Goal: Task Accomplishment & Management: Use online tool/utility

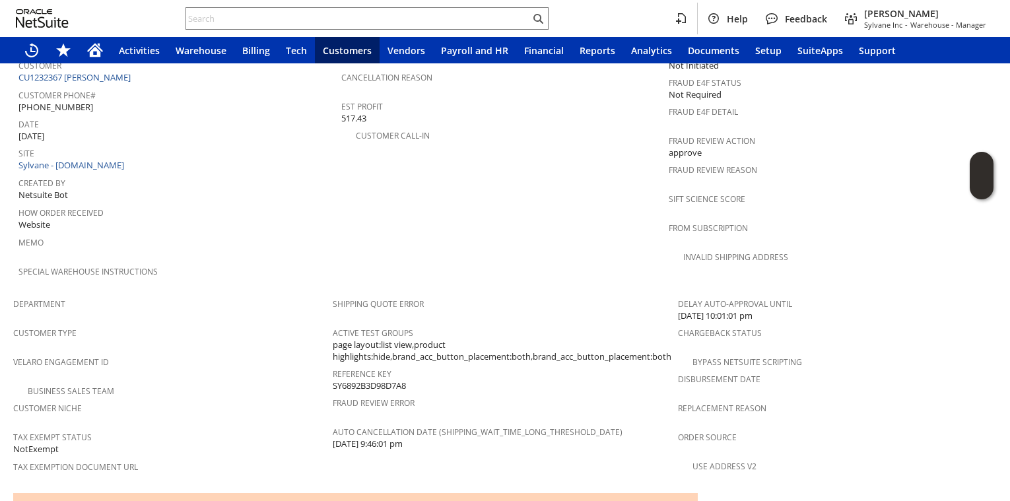
scroll to position [884, 0]
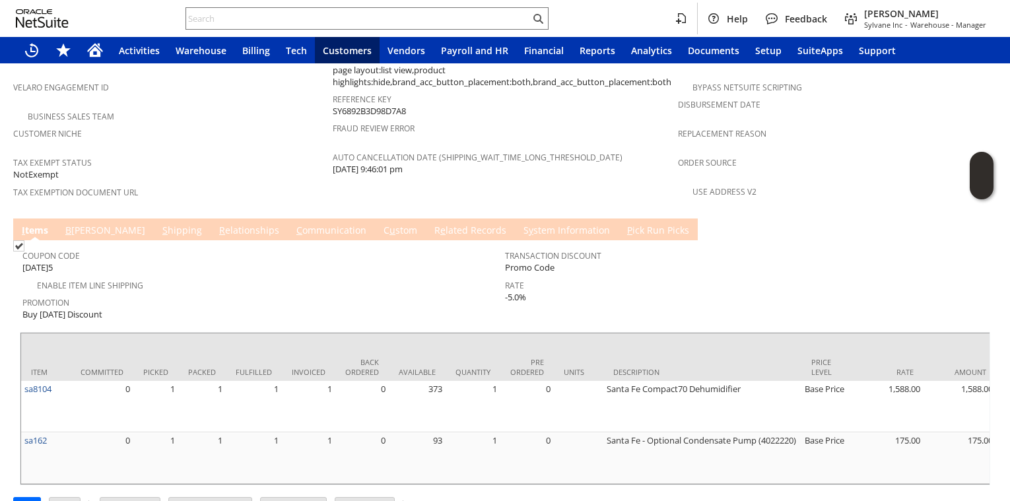
click at [431, 224] on link "R e lated Records" at bounding box center [470, 231] width 79 height 15
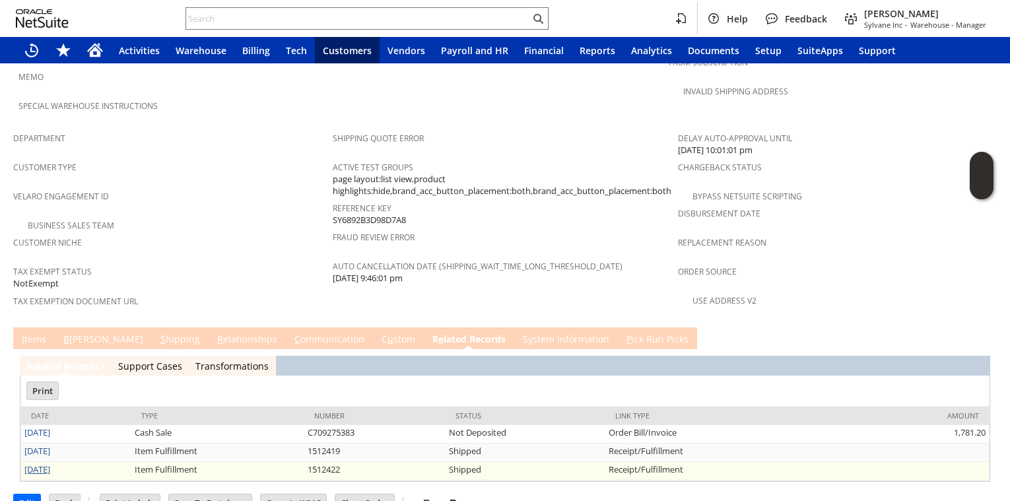
scroll to position [0, 0]
click at [44, 463] on link "8/6/2025" at bounding box center [37, 469] width 26 height 12
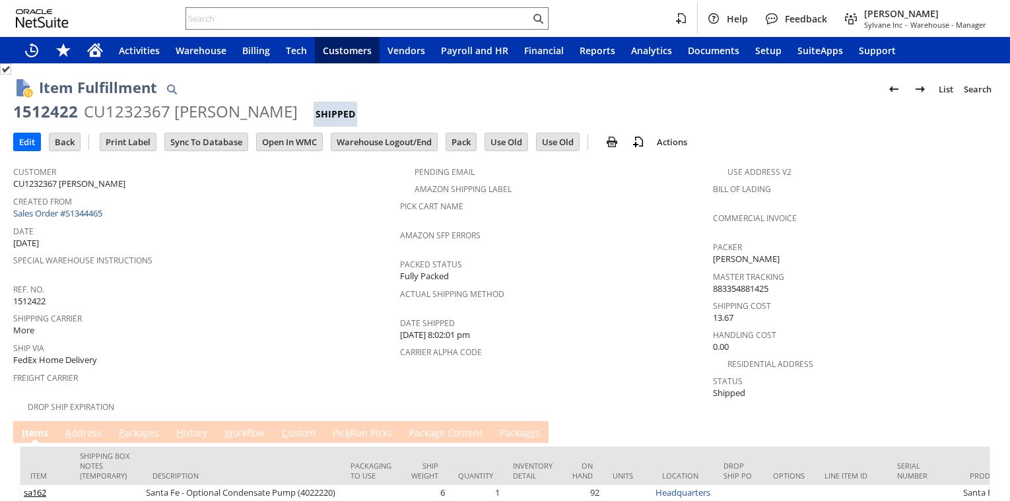
scroll to position [75, 0]
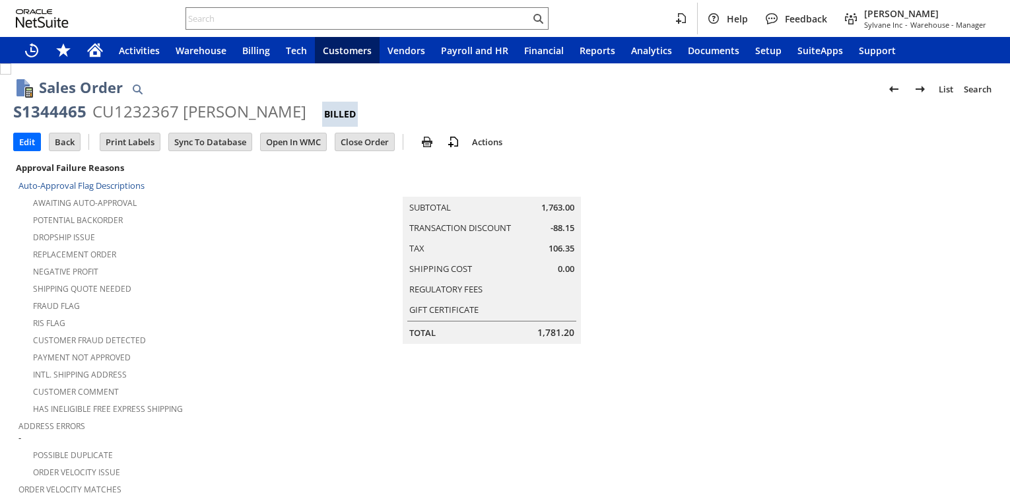
scroll to position [849, 0]
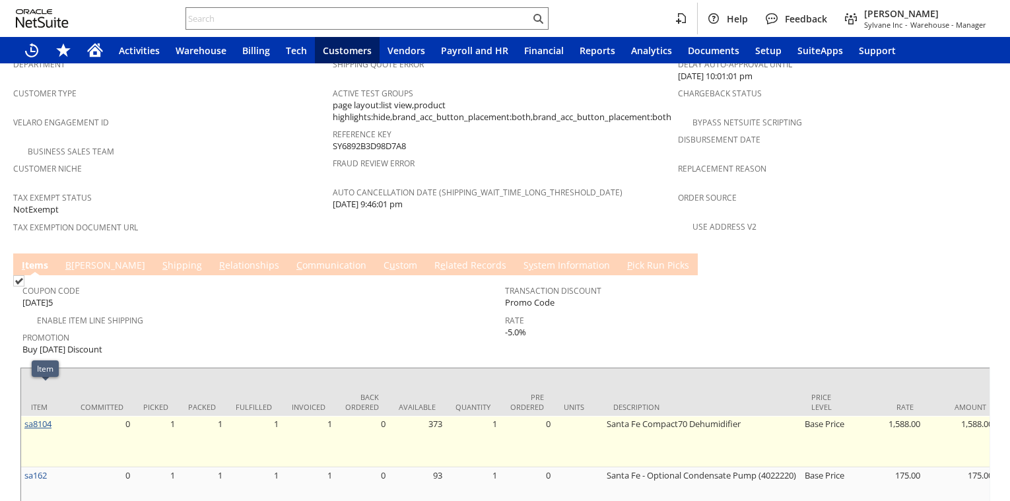
click at [44, 418] on link "sa8104" at bounding box center [37, 424] width 27 height 12
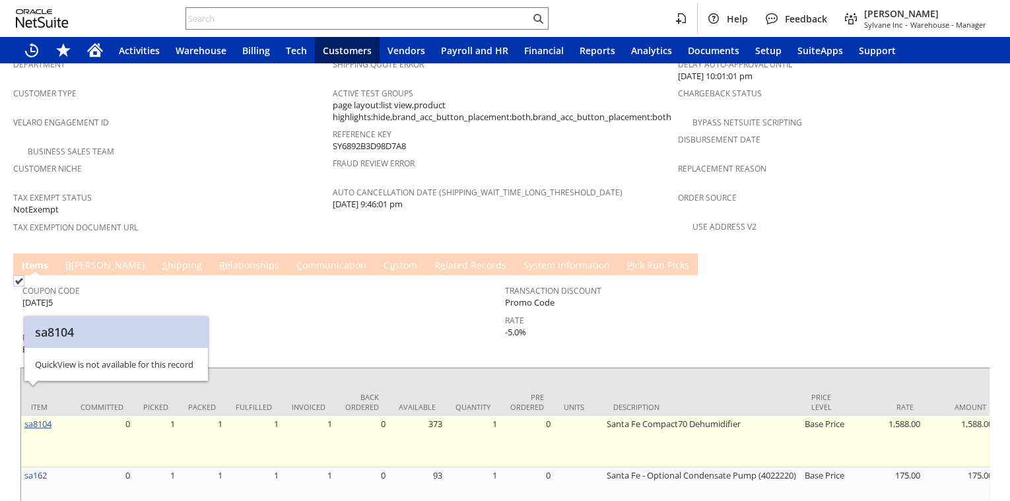
scroll to position [0, 0]
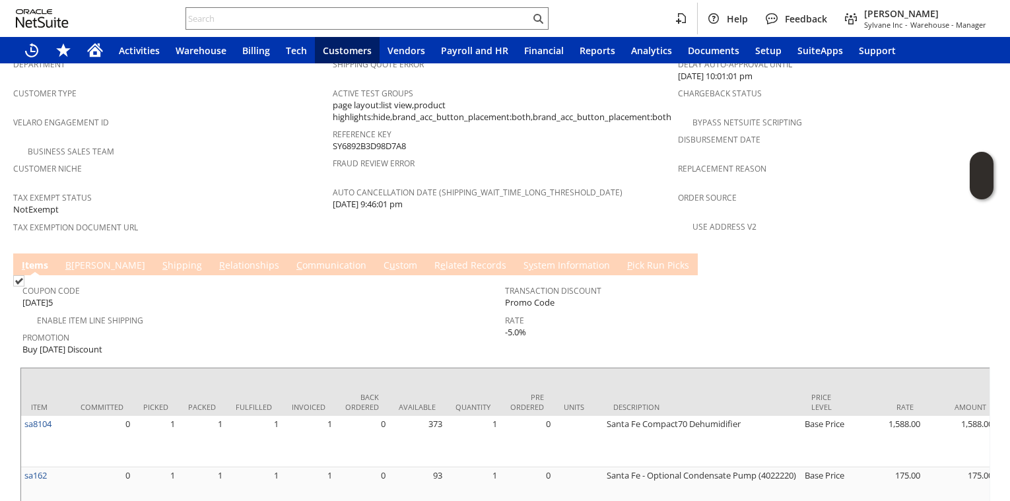
click at [426, 253] on td "R e lated Records" at bounding box center [470, 264] width 89 height 22
click at [431, 259] on link "R e lated Records" at bounding box center [470, 266] width 79 height 15
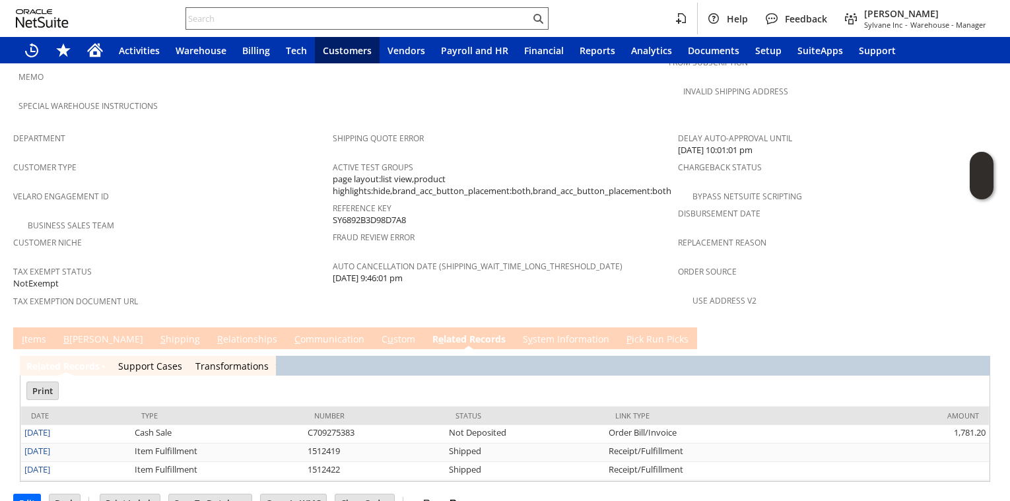
click at [207, 13] on input "text" at bounding box center [358, 19] width 344 height 16
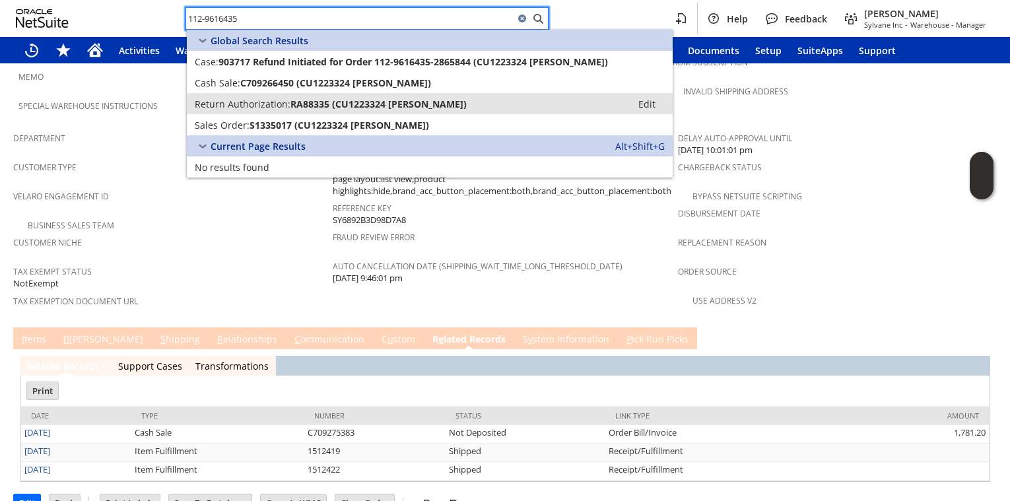
type input "112-9616435"
click at [242, 103] on span "Return Authorization:" at bounding box center [243, 104] width 96 height 13
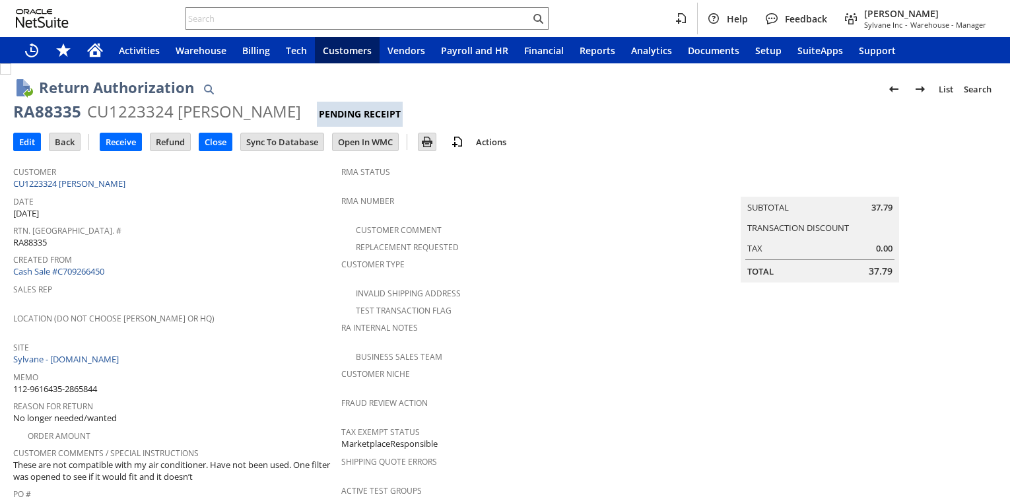
click at [70, 111] on div "RA88335" at bounding box center [47, 111] width 68 height 21
copy div "RA88335"
click at [121, 144] on input "Receive" at bounding box center [120, 141] width 41 height 17
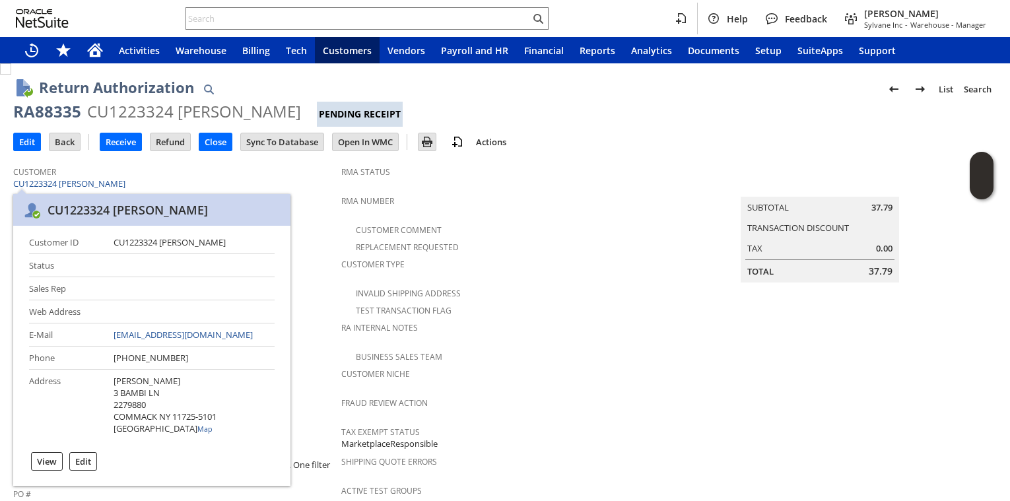
click at [317, 283] on span "Sales Rep" at bounding box center [173, 287] width 321 height 15
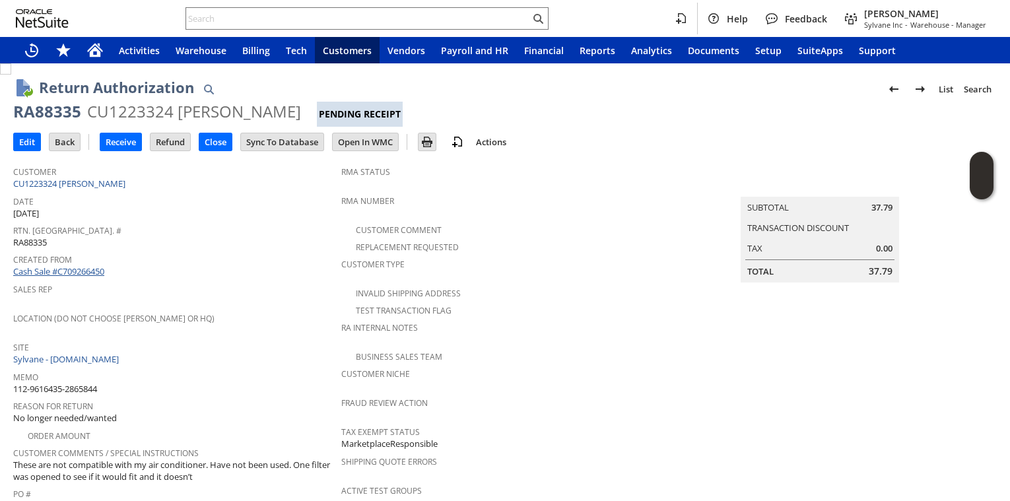
click at [74, 265] on link "Cash Sale #C709266450" at bounding box center [58, 271] width 91 height 12
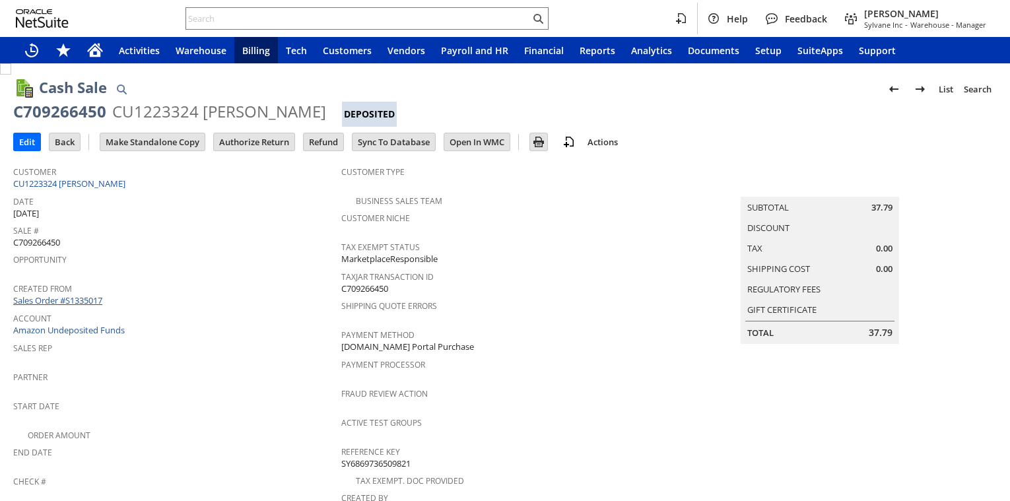
click at [94, 298] on link "Sales Order #S1335017" at bounding box center [59, 300] width 92 height 12
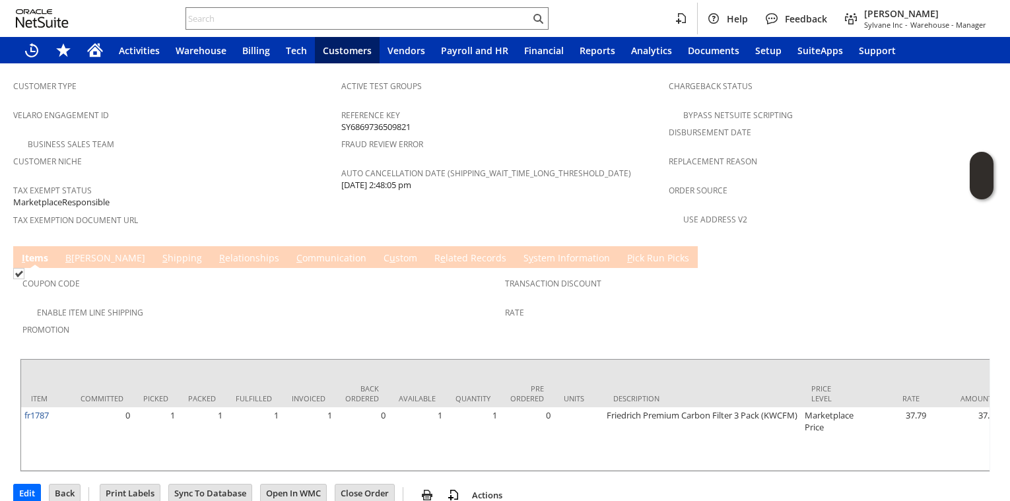
click at [431, 251] on link "R e lated Records" at bounding box center [470, 258] width 79 height 15
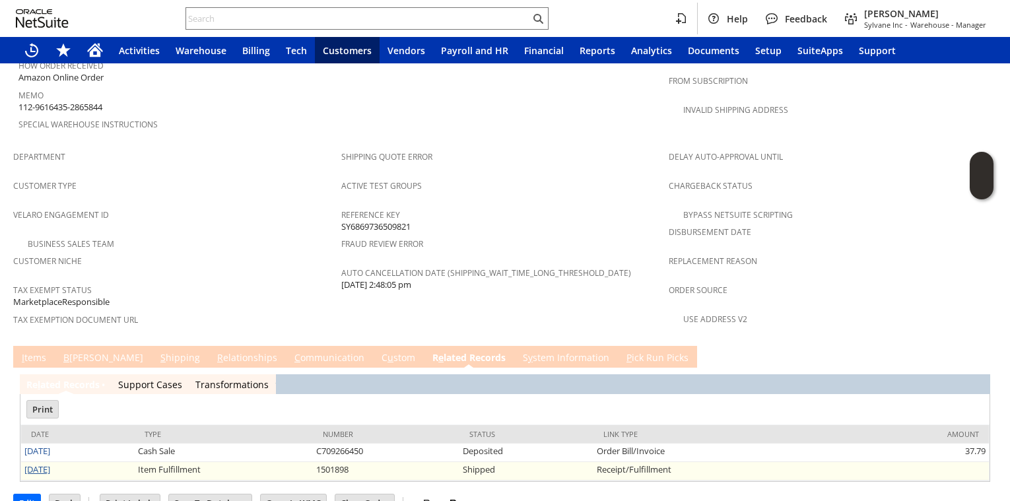
click at [44, 463] on link "7/7/2025" at bounding box center [37, 469] width 26 height 12
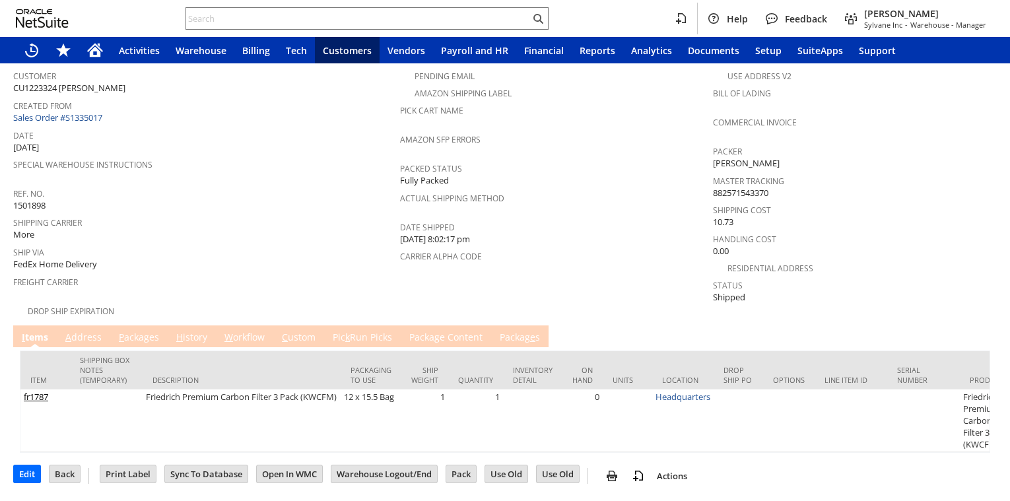
click at [112, 325] on td "P ackages" at bounding box center [138, 336] width 57 height 22
click at [123, 331] on link "P ackages" at bounding box center [138, 338] width 47 height 15
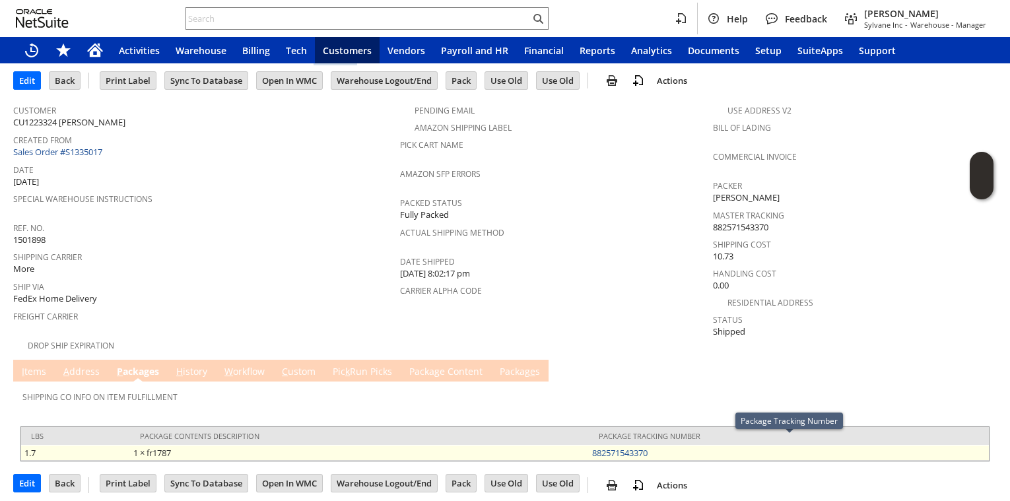
click at [657, 445] on td "882571543370" at bounding box center [789, 453] width 400 height 16
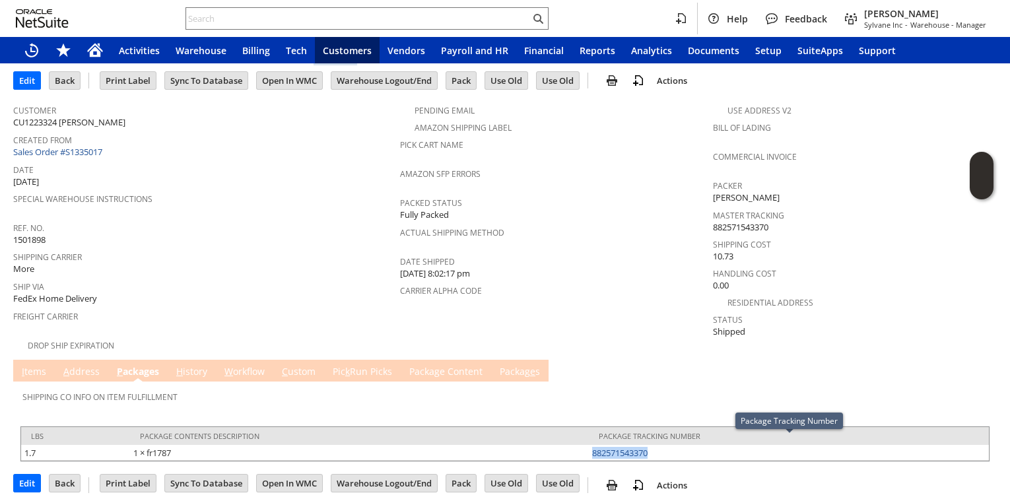
copy link "882571543370"
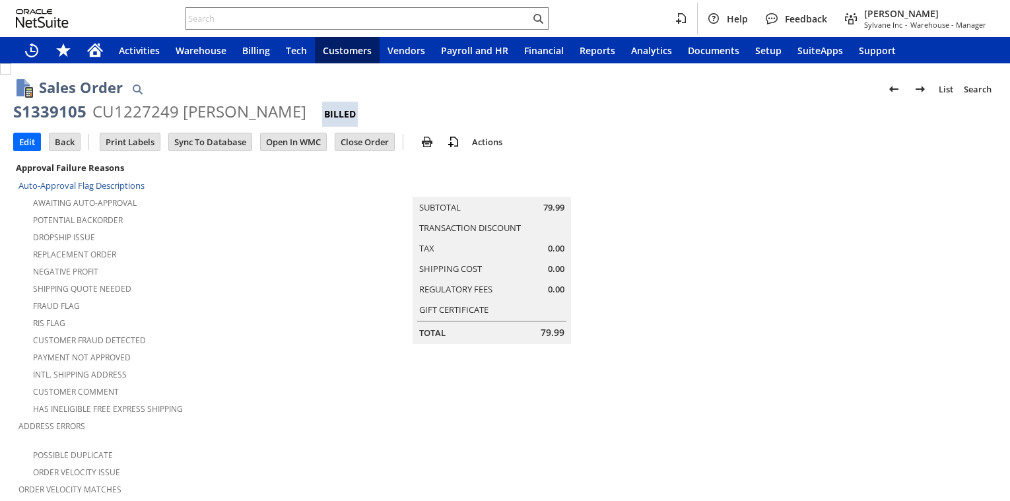
scroll to position [880, 0]
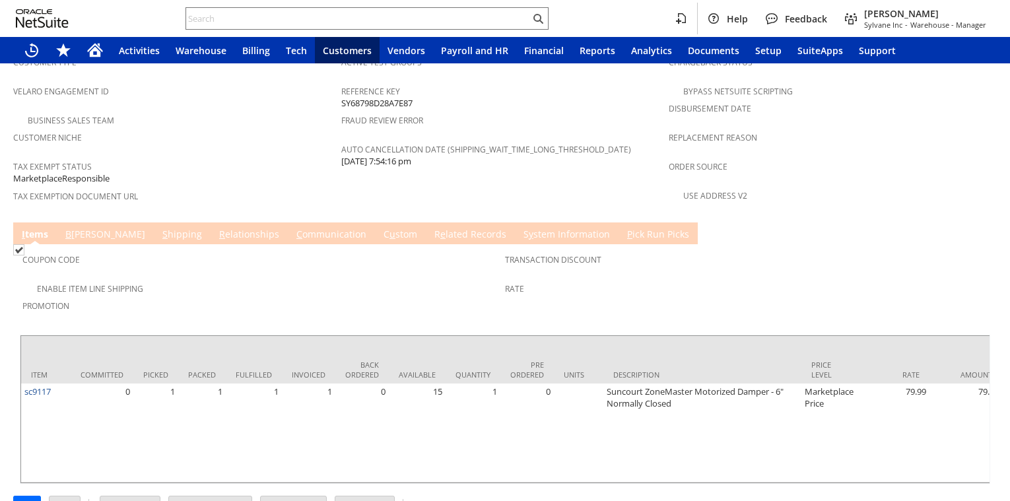
click at [207, 157] on div "Tax Exempt Status MarketplaceResponsible" at bounding box center [173, 171] width 321 height 28
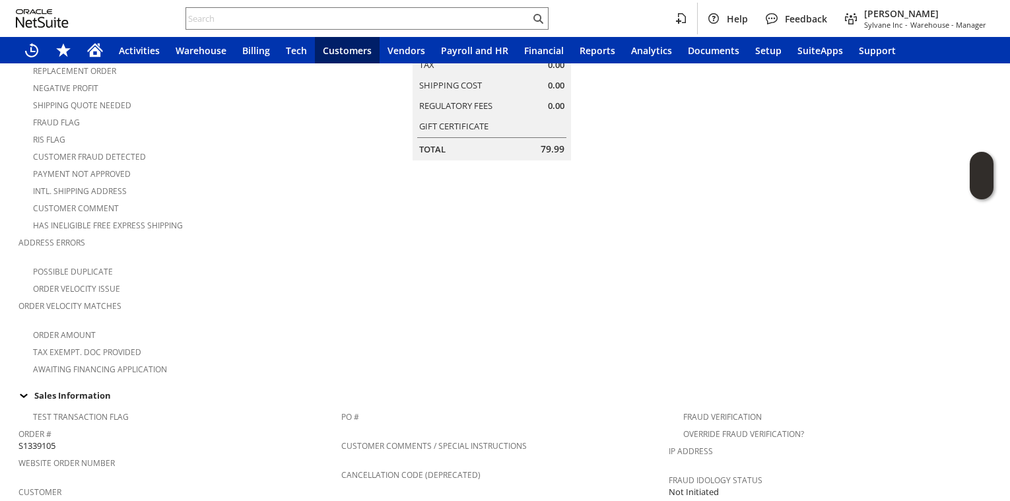
scroll to position [0, 0]
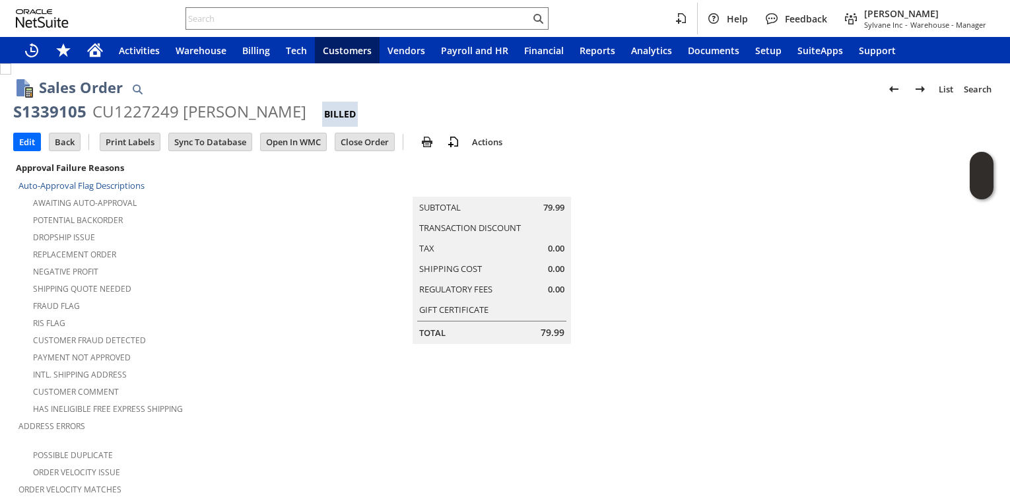
click at [62, 109] on div "S1339105" at bounding box center [49, 111] width 73 height 21
copy div "S1339105"
click at [259, 262] on div "Negative Profit" at bounding box center [179, 270] width 323 height 16
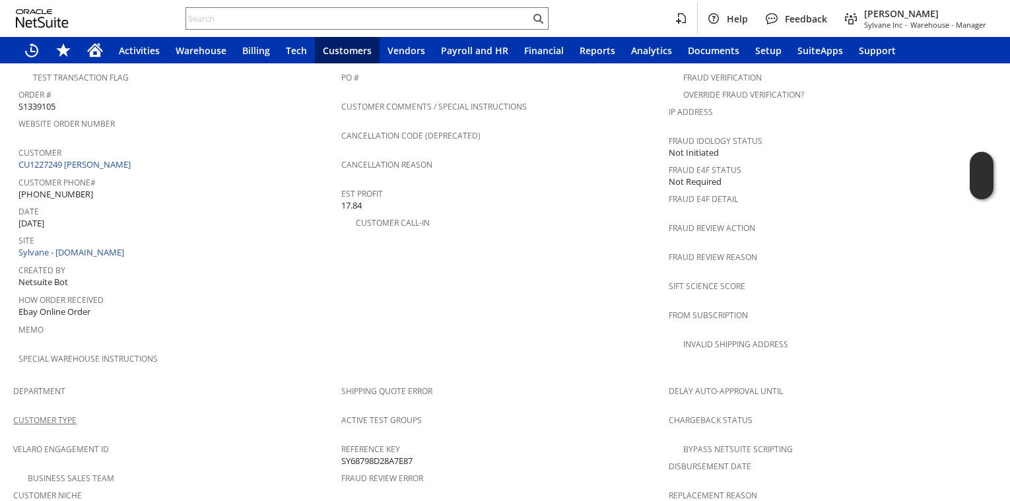
scroll to position [871, 0]
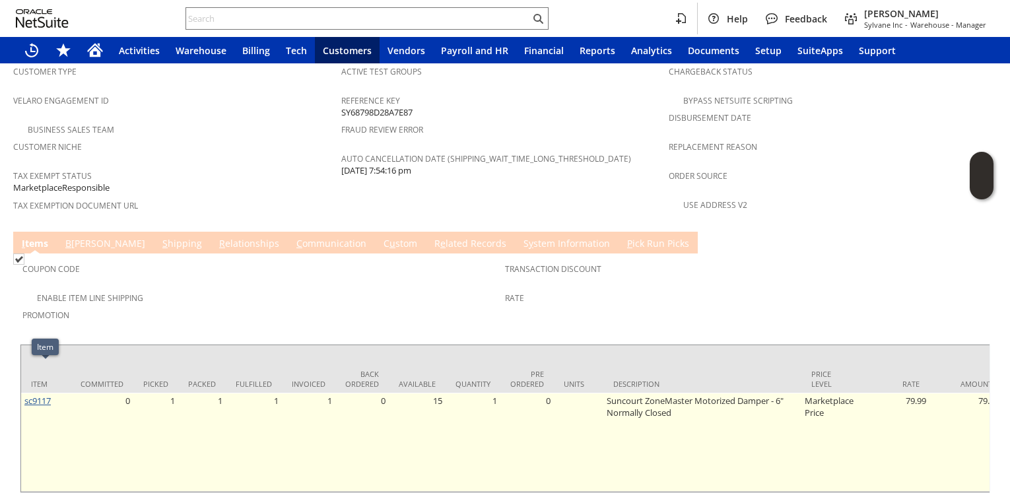
click at [37, 395] on link "sc9117" at bounding box center [37, 401] width 26 height 12
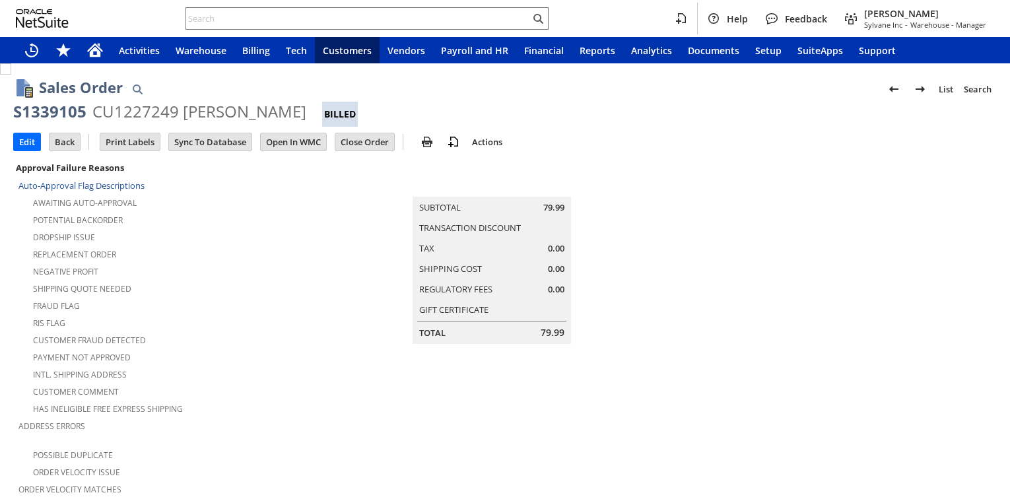
click at [66, 107] on div "S1339105" at bounding box center [49, 111] width 73 height 21
copy div "S1339105"
click at [321, 13] on input "text" at bounding box center [358, 19] width 344 height 16
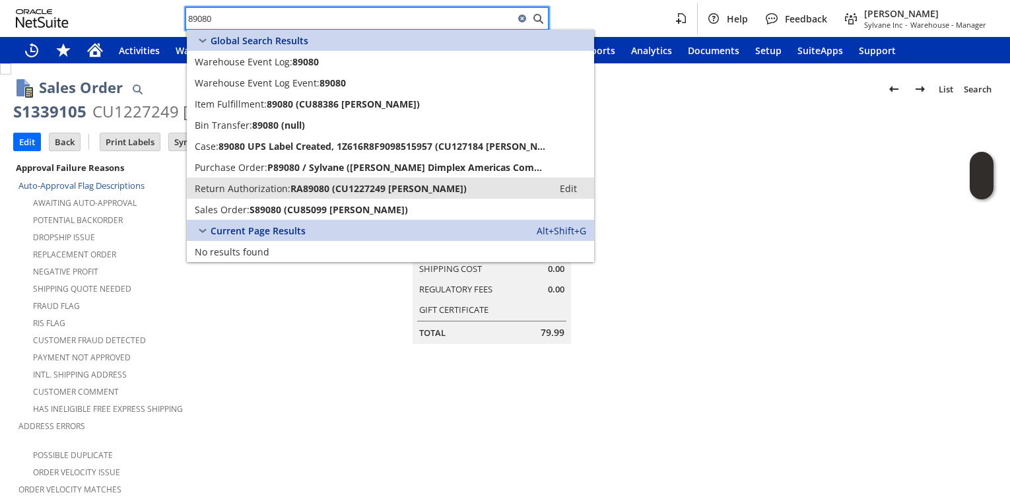
type input "89080"
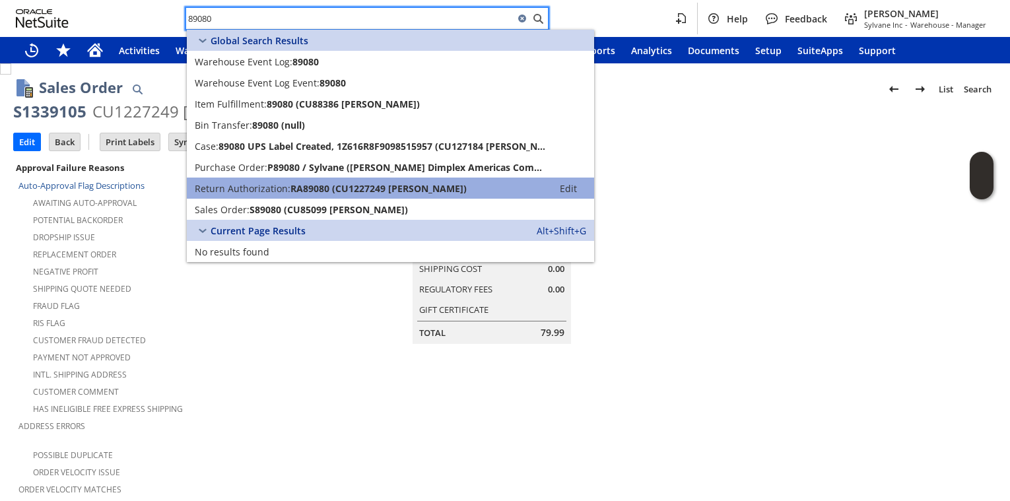
click at [255, 191] on span "Return Authorization:" at bounding box center [243, 188] width 96 height 13
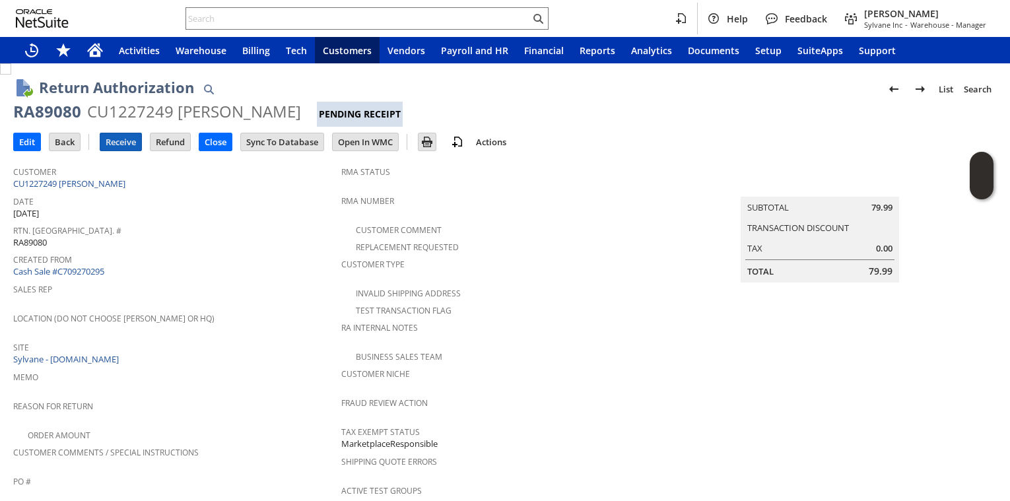
click at [121, 137] on input "Receive" at bounding box center [120, 141] width 41 height 17
click at [118, 145] on input "Receive" at bounding box center [120, 141] width 41 height 17
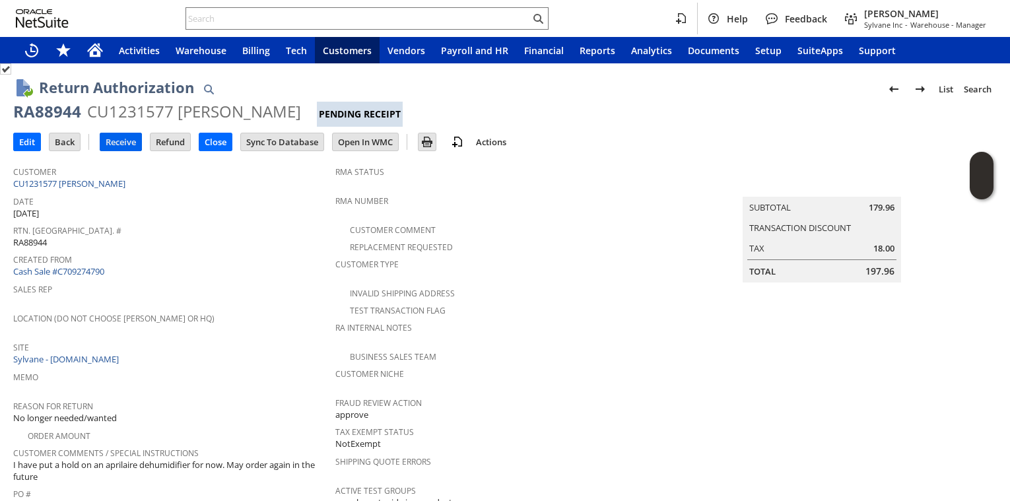
click at [118, 150] on td "Receive" at bounding box center [121, 142] width 42 height 18
click at [112, 145] on input "Receive" at bounding box center [120, 141] width 41 height 17
click at [218, 264] on div "Created From Cash Sale #C709272504" at bounding box center [173, 264] width 321 height 28
click at [63, 117] on div "RA88858" at bounding box center [47, 111] width 68 height 21
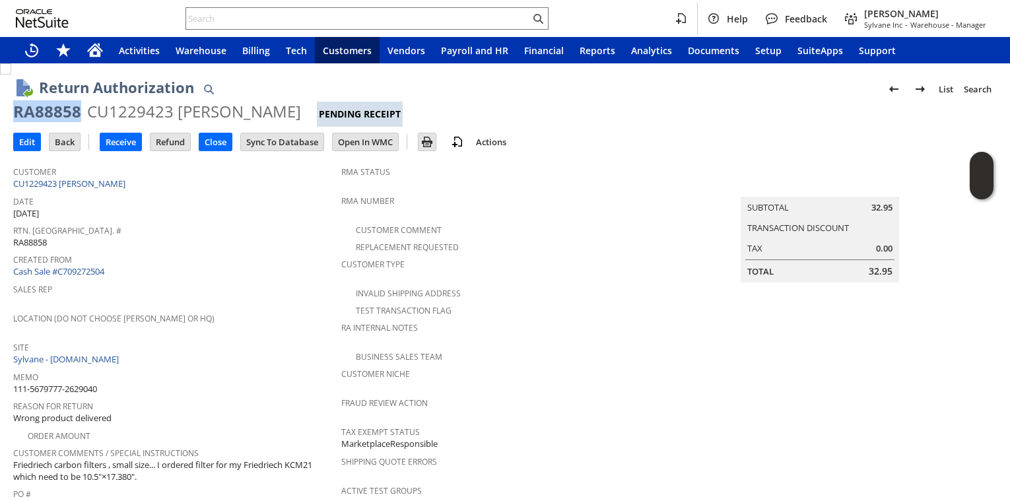
click at [63, 117] on div "RA88858" at bounding box center [47, 111] width 68 height 21
copy div "RA88858"
click at [269, 269] on div "Created From Cash Sale #C709272504" at bounding box center [173, 264] width 321 height 28
click at [114, 144] on input "Receive" at bounding box center [120, 141] width 41 height 17
click at [273, 313] on span "Location (Do Not Choose [PERSON_NAME] or HQ)" at bounding box center [173, 316] width 321 height 15
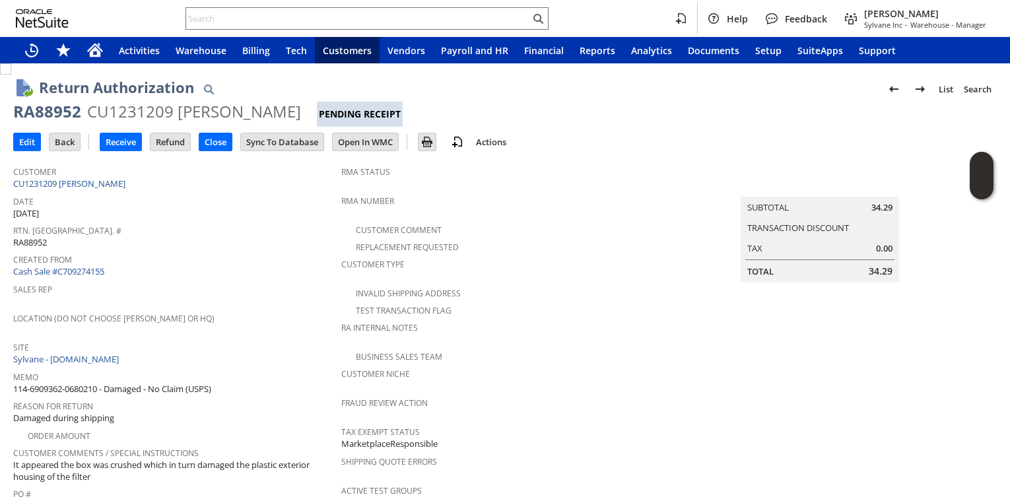
click at [239, 243] on div "Rtn. Auth. # RA88952" at bounding box center [173, 235] width 321 height 28
click at [175, 242] on div "Rtn. Auth. # RA88952" at bounding box center [173, 235] width 321 height 28
click at [117, 144] on input "Receive" at bounding box center [120, 141] width 41 height 17
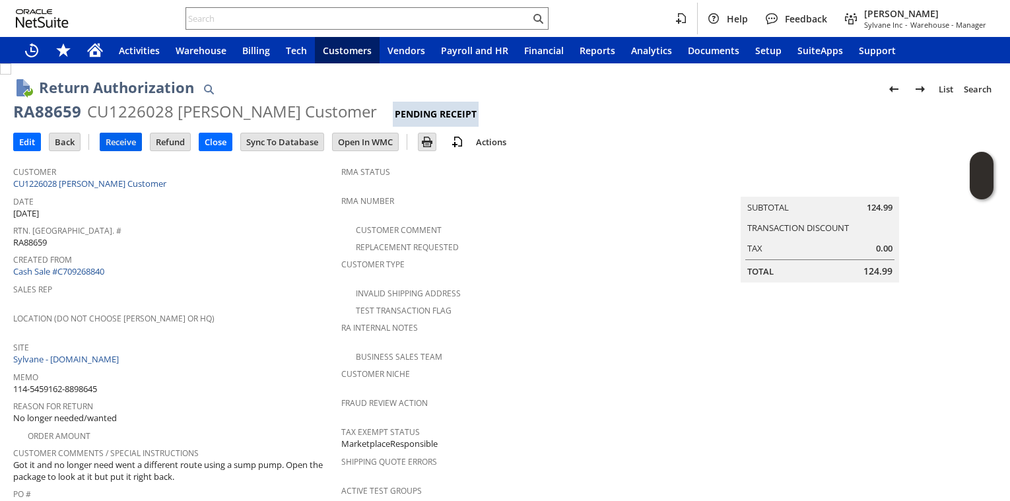
click at [110, 145] on input "Receive" at bounding box center [120, 141] width 41 height 17
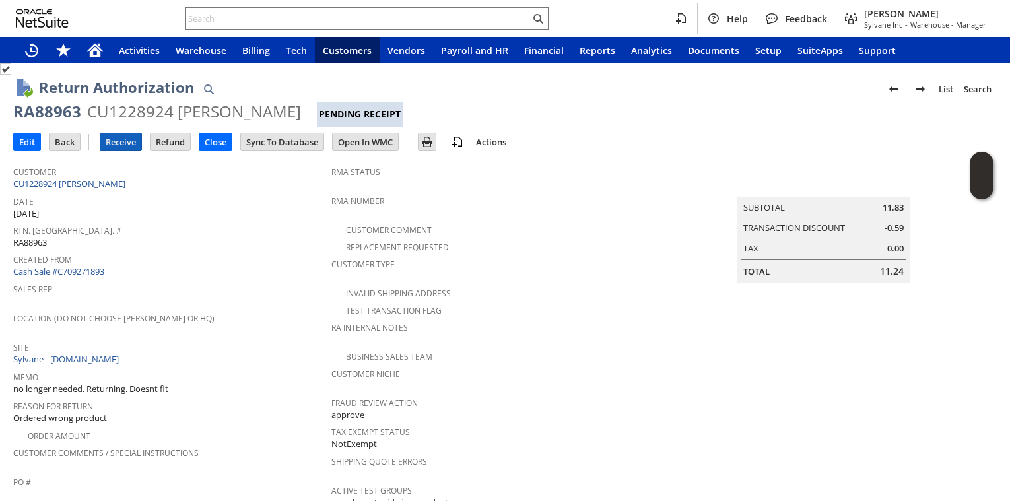
click at [123, 147] on input "Receive" at bounding box center [120, 141] width 41 height 17
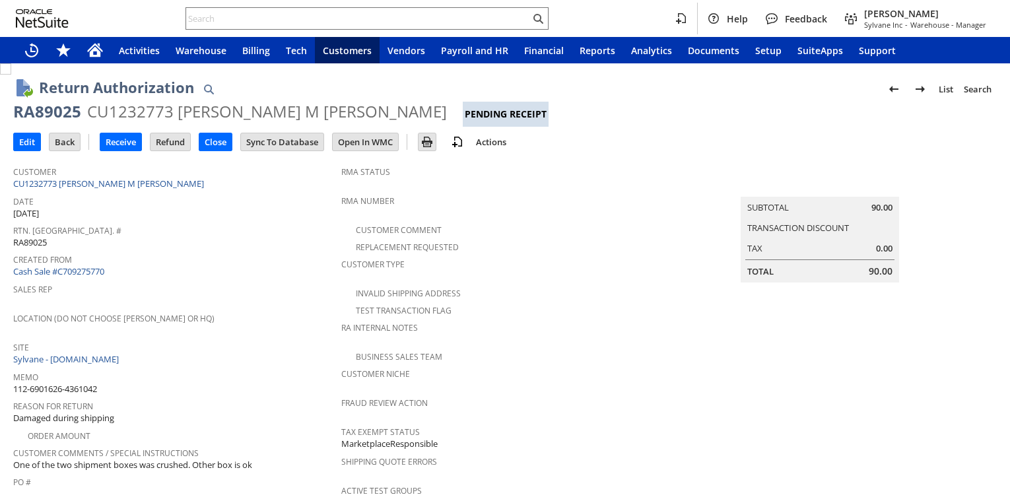
click at [61, 119] on div "RA89025" at bounding box center [47, 111] width 68 height 21
copy div "RA89025"
click at [132, 145] on input "Receive" at bounding box center [120, 141] width 41 height 17
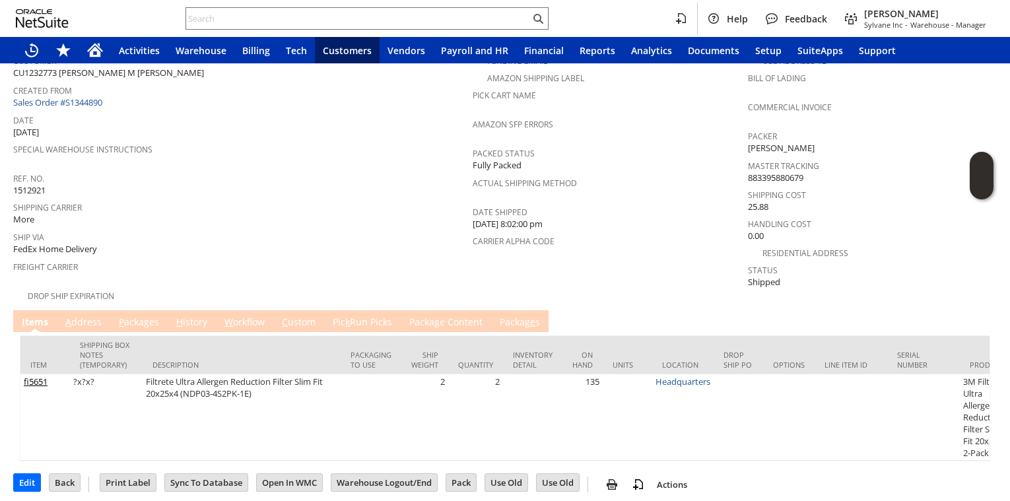
click at [146, 315] on link "P ackages" at bounding box center [138, 322] width 47 height 15
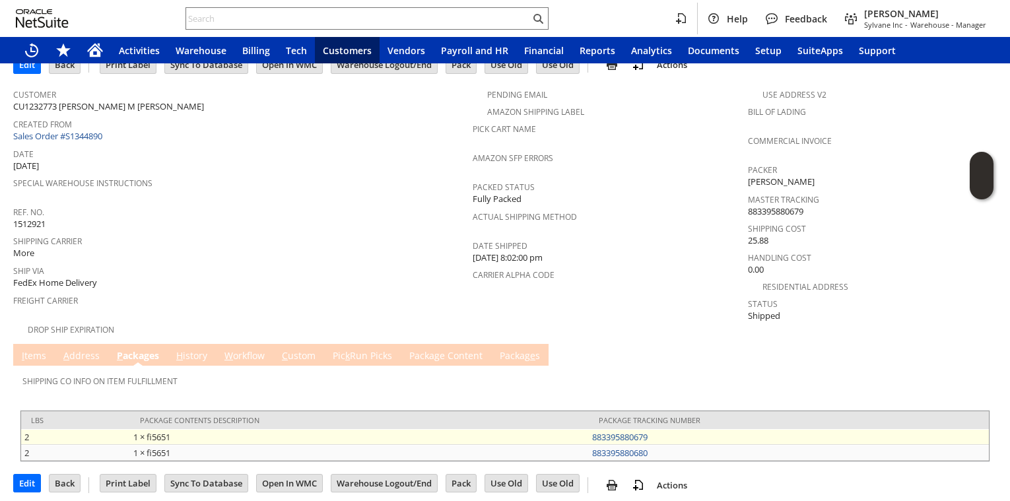
click at [696, 435] on td "883395880679" at bounding box center [789, 437] width 400 height 16
copy link "883395880679"
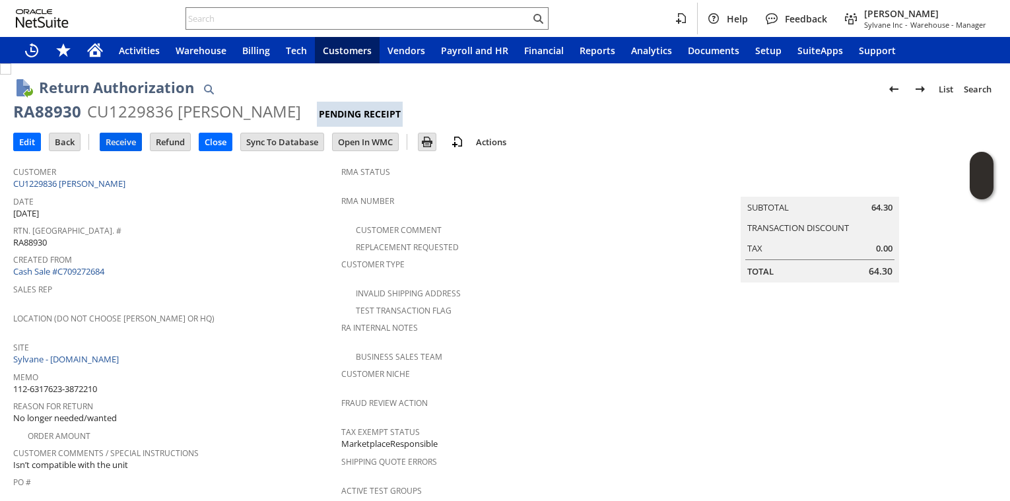
click at [123, 144] on input "Receive" at bounding box center [120, 141] width 41 height 17
click at [131, 147] on input "Receive" at bounding box center [120, 141] width 41 height 17
click at [139, 152] on td "Receive" at bounding box center [125, 141] width 50 height 24
click at [129, 145] on input "Receive" at bounding box center [120, 141] width 41 height 17
click at [124, 143] on input "Receive" at bounding box center [120, 141] width 41 height 17
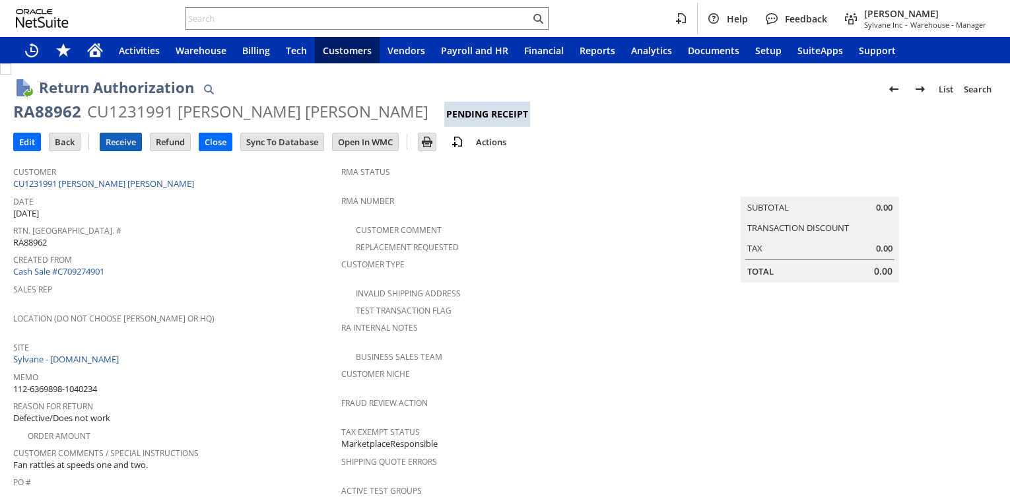
click at [131, 147] on input "Receive" at bounding box center [120, 141] width 41 height 17
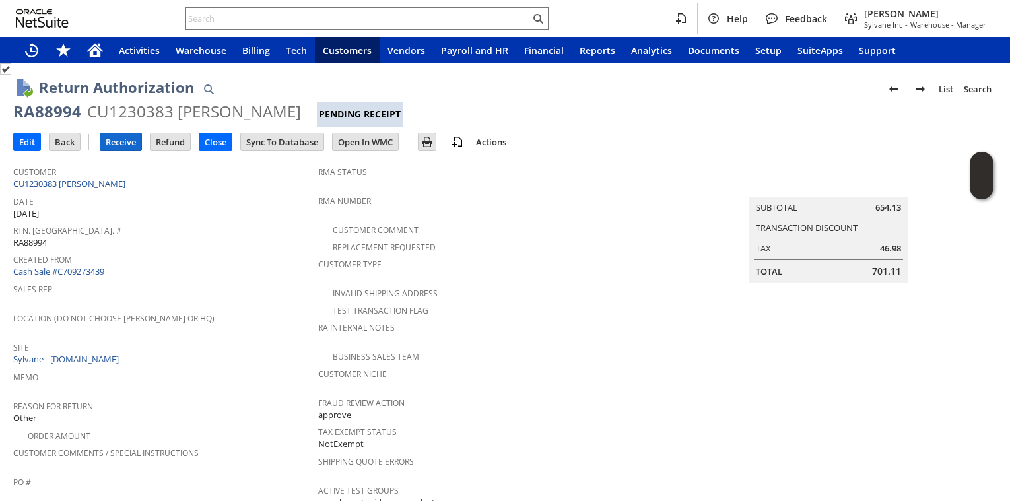
click at [118, 147] on input "Receive" at bounding box center [120, 141] width 41 height 17
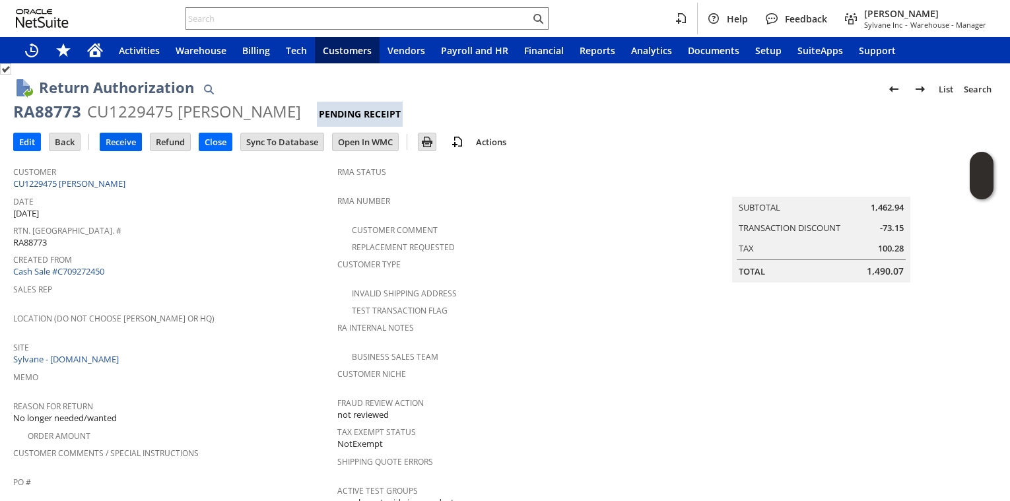
click at [119, 150] on input "Receive" at bounding box center [120, 141] width 41 height 17
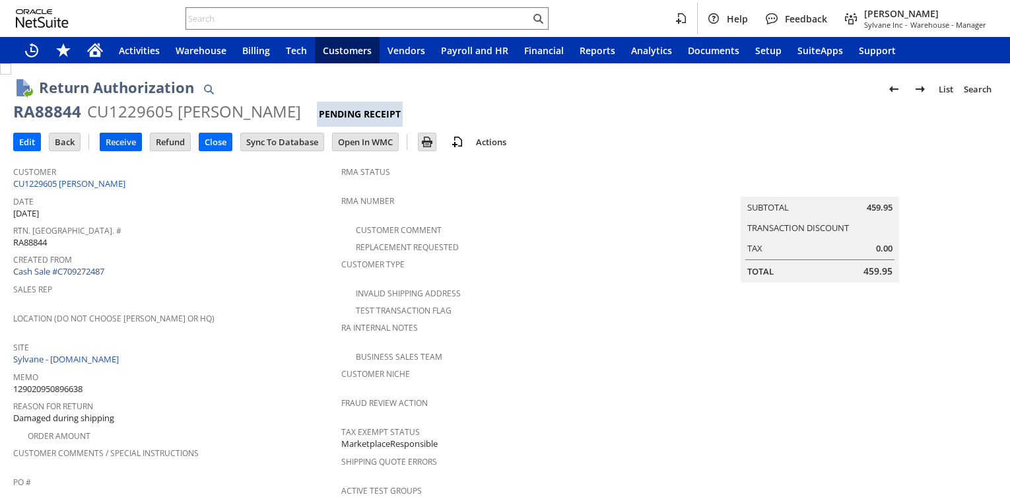
click at [129, 145] on input "Receive" at bounding box center [120, 141] width 41 height 17
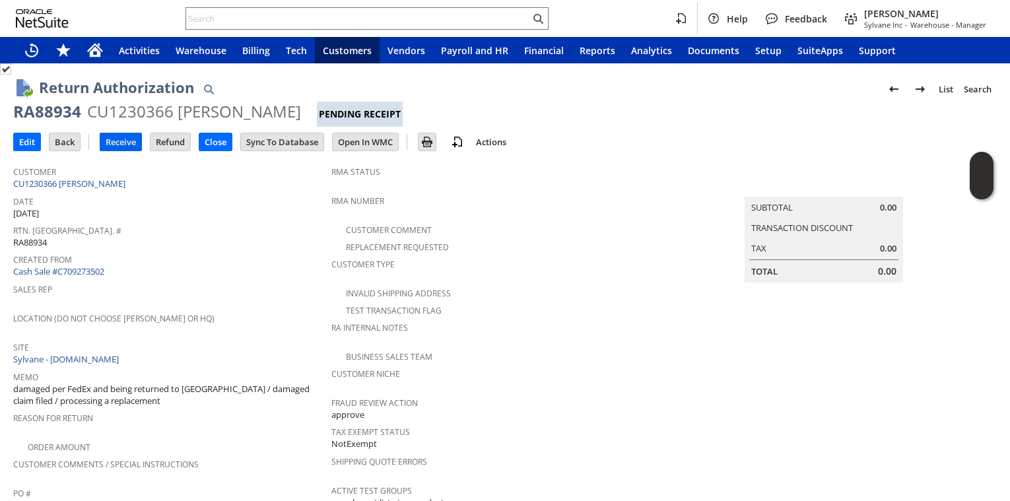
click at [118, 148] on input "Receive" at bounding box center [120, 141] width 41 height 17
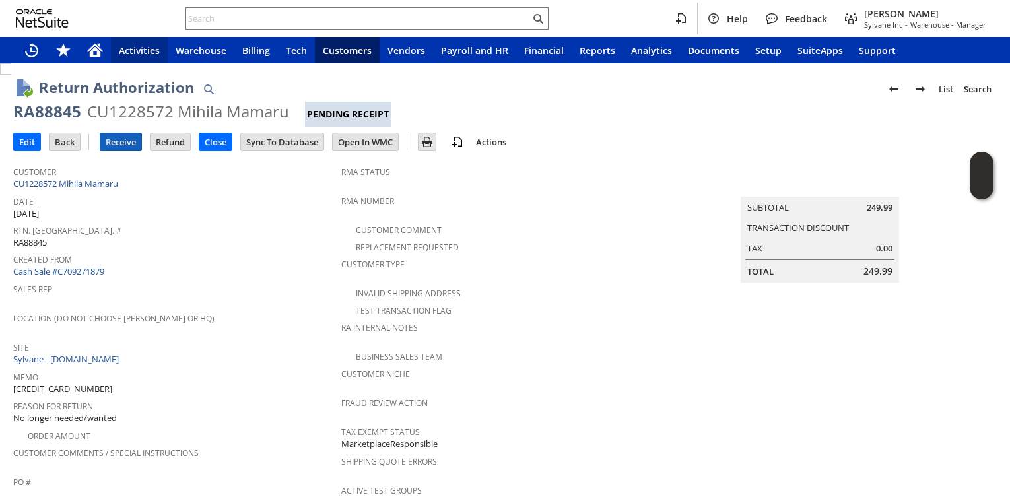
click at [112, 140] on input "Receive" at bounding box center [120, 141] width 41 height 17
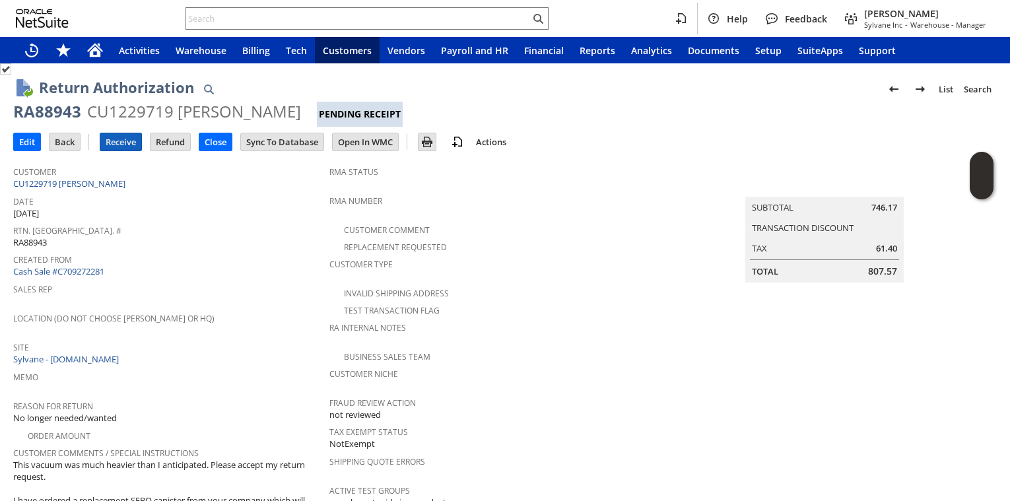
click at [118, 141] on input "Receive" at bounding box center [120, 141] width 41 height 17
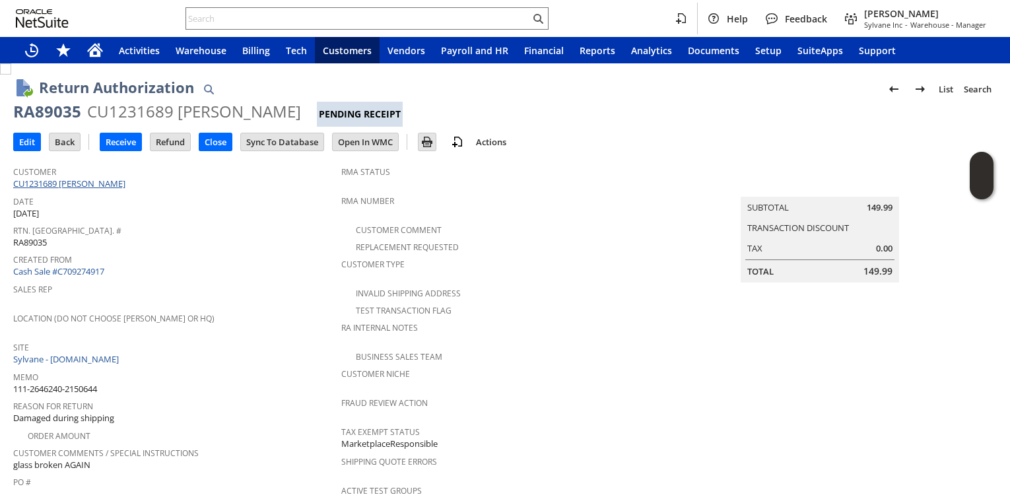
drag, startPoint x: 77, startPoint y: 267, endPoint x: 96, endPoint y: 179, distance: 90.0
click at [42, 109] on div "RA89035" at bounding box center [47, 111] width 68 height 21
copy div "RA89035"
click at [115, 133] on input "Receive" at bounding box center [120, 141] width 41 height 17
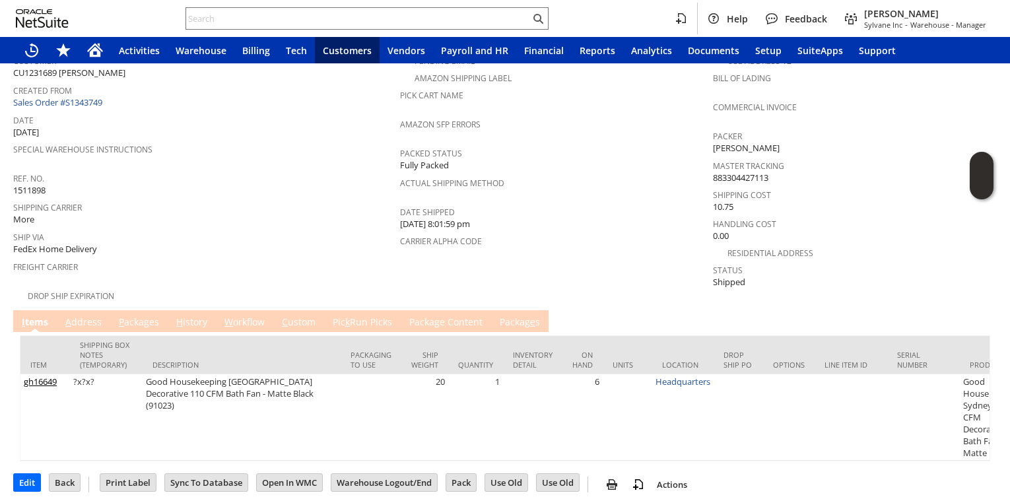
click at [130, 316] on link "P ackages" at bounding box center [138, 322] width 47 height 15
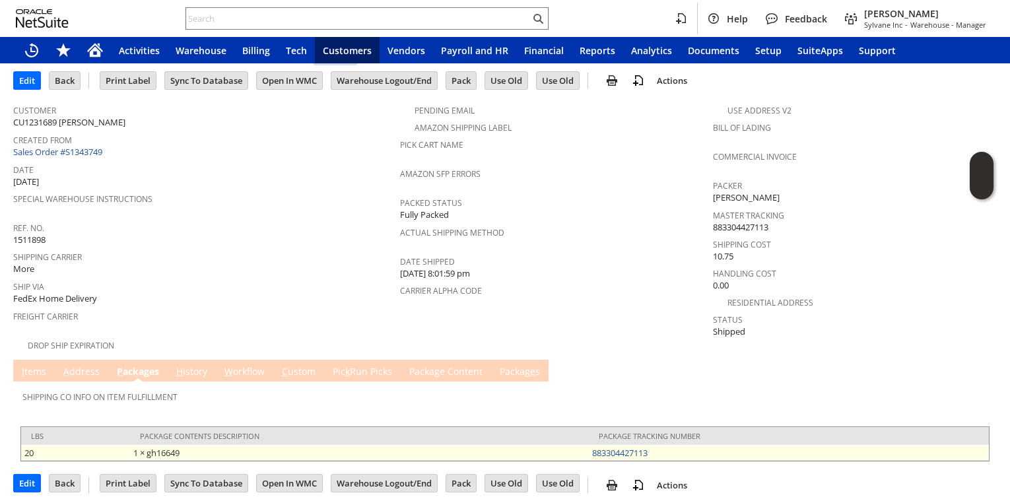
click at [691, 445] on td "883304427113" at bounding box center [789, 453] width 400 height 16
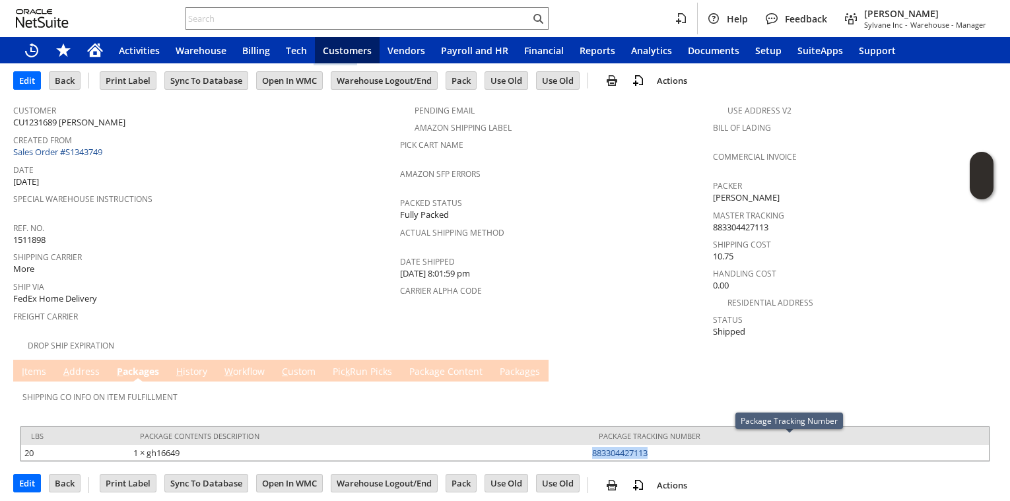
copy link "883304427113"
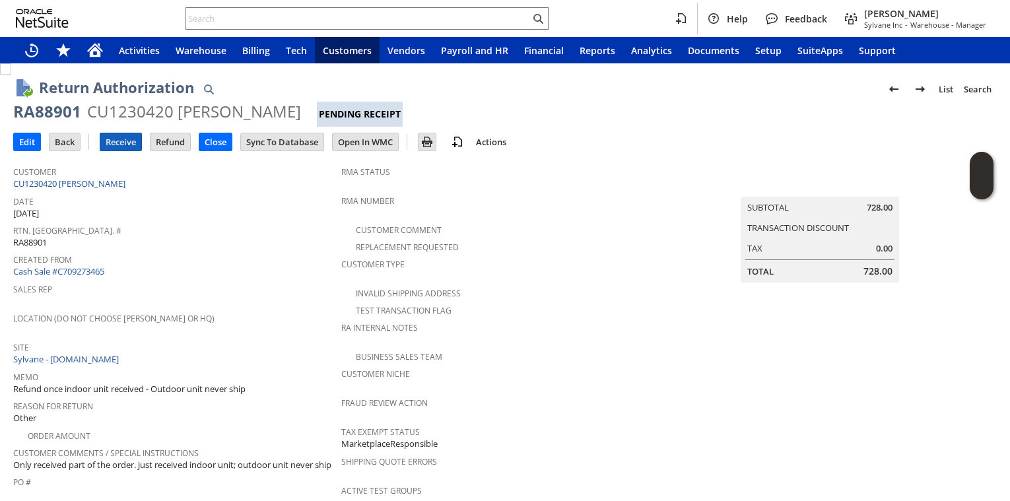
click at [125, 145] on input "Receive" at bounding box center [120, 141] width 41 height 17
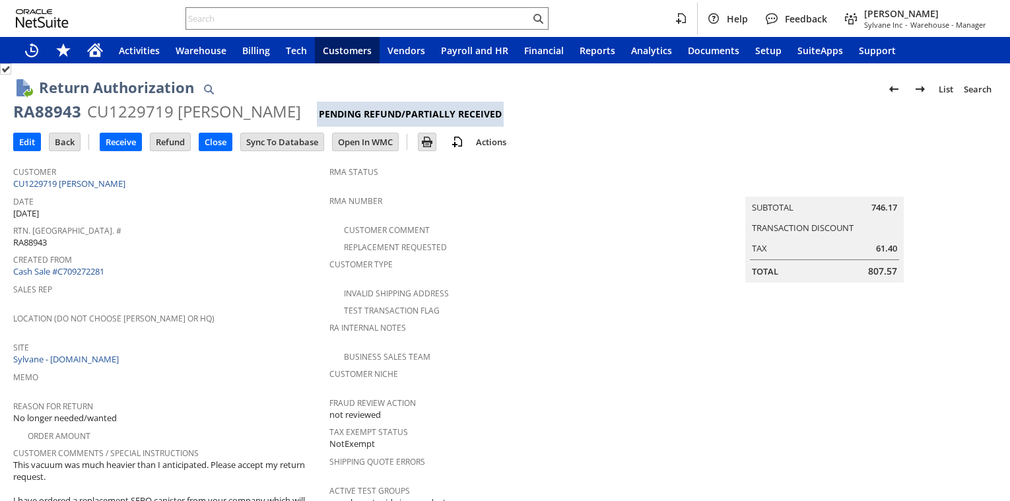
click at [203, 256] on span "Created From" at bounding box center [168, 257] width 310 height 15
click at [112, 145] on input "Receive" at bounding box center [120, 141] width 41 height 17
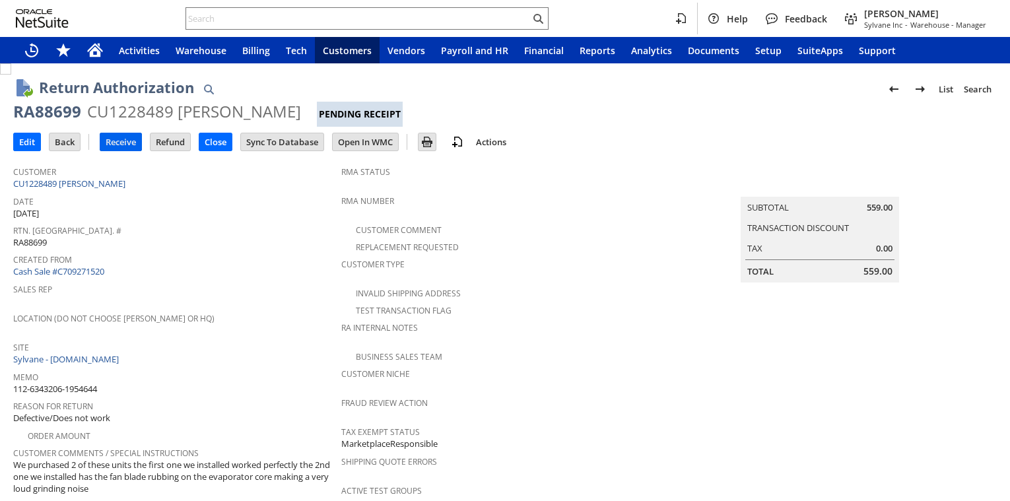
click at [132, 149] on input "Receive" at bounding box center [120, 141] width 41 height 17
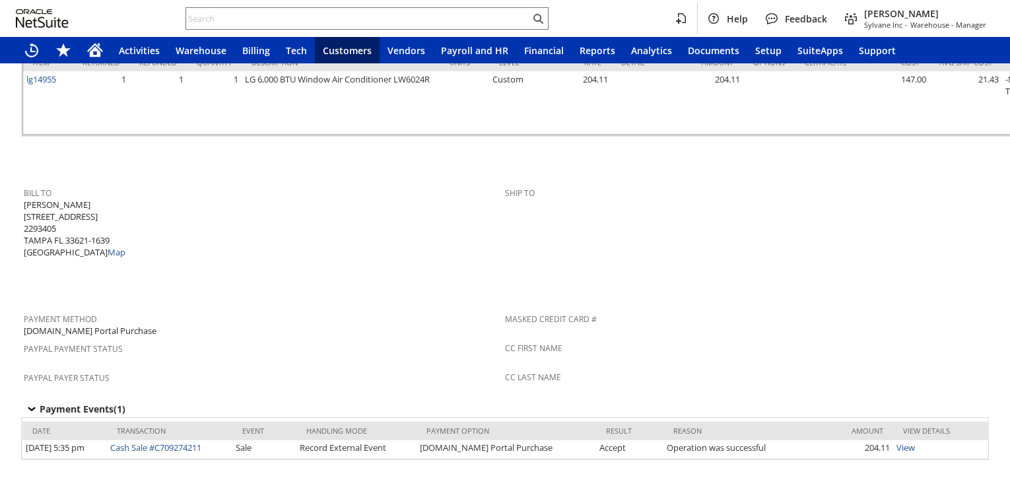
scroll to position [871, 0]
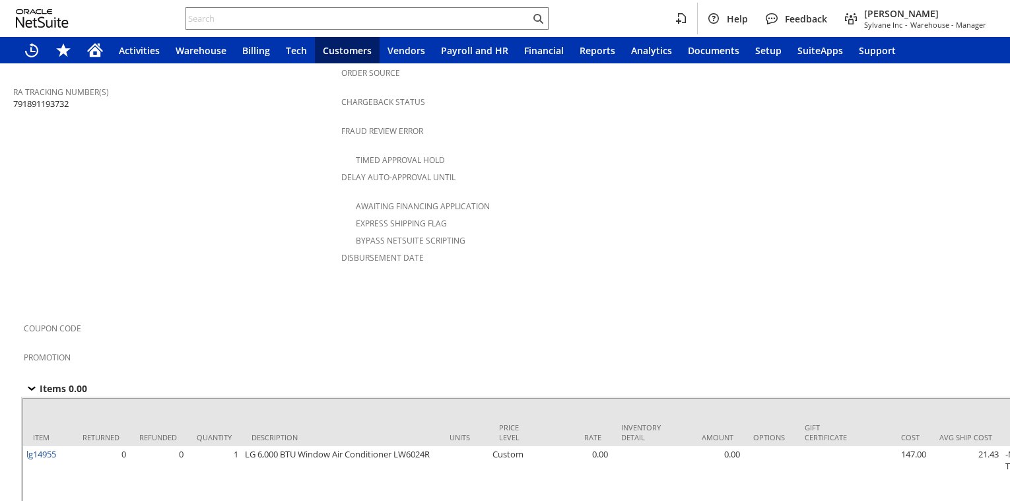
scroll to position [784, 0]
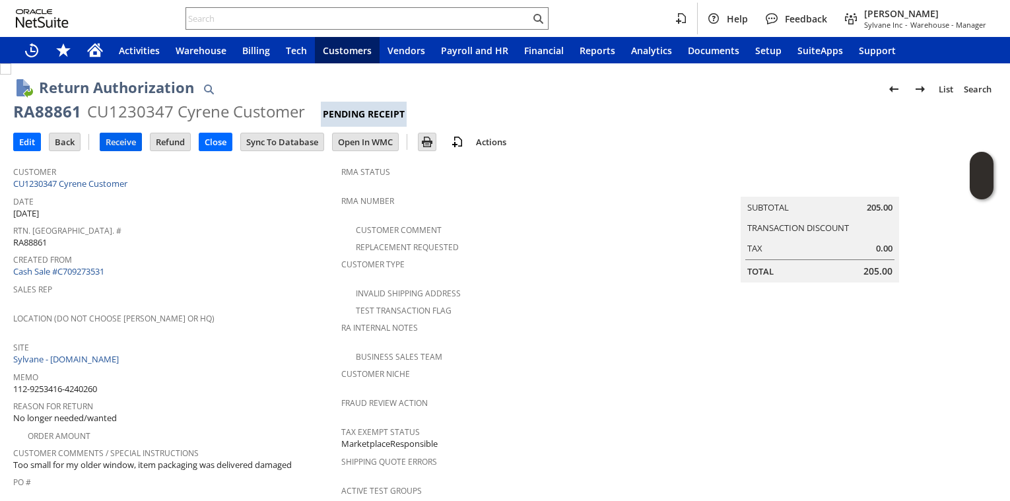
click at [113, 148] on input "Receive" at bounding box center [120, 141] width 41 height 17
click at [116, 142] on input "Receive" at bounding box center [120, 141] width 41 height 17
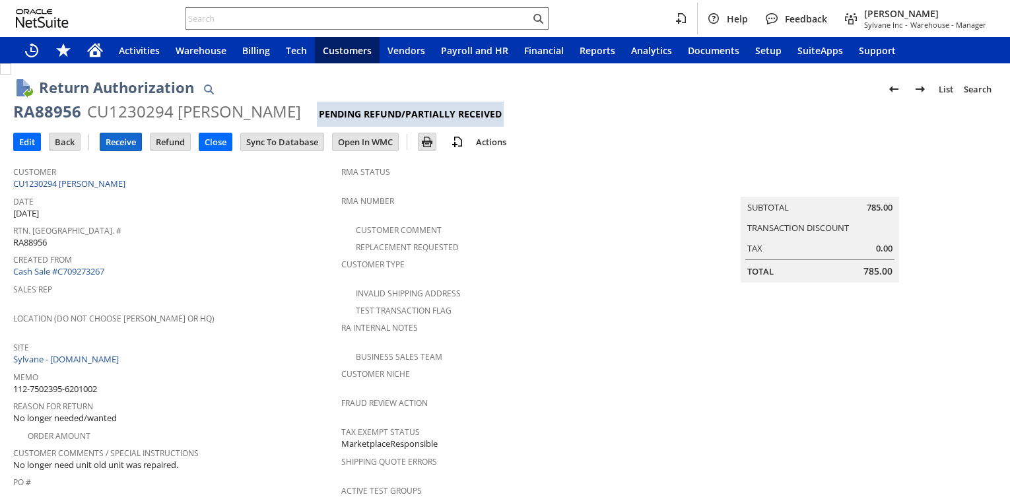
click at [124, 141] on input "Receive" at bounding box center [120, 141] width 41 height 17
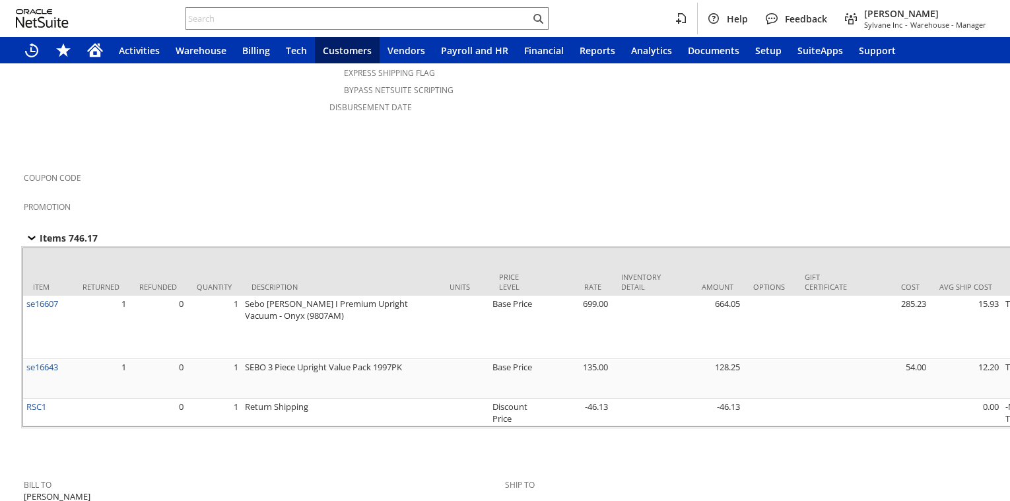
scroll to position [697, 0]
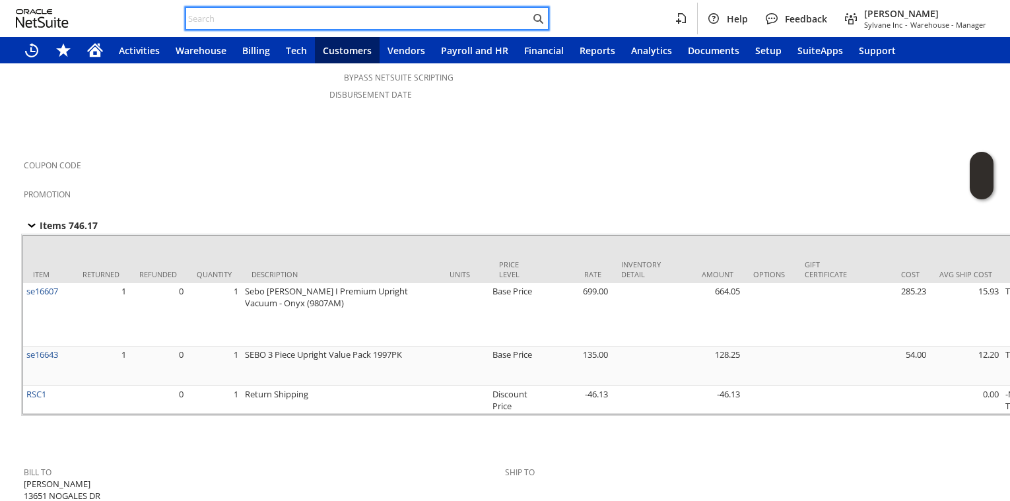
click at [418, 13] on input "text" at bounding box center [358, 19] width 344 height 16
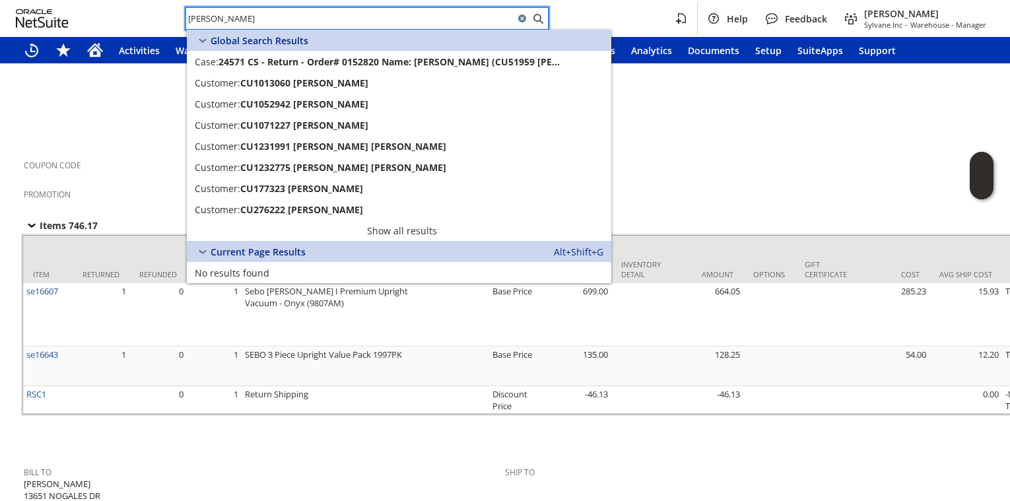
click at [355, 22] on input "mary kelly" at bounding box center [350, 19] width 328 height 16
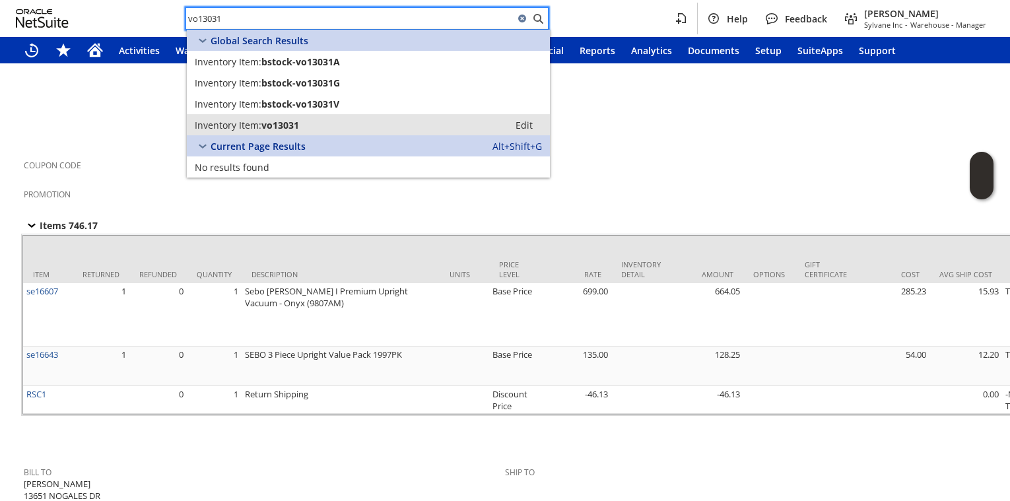
type input "vo13031"
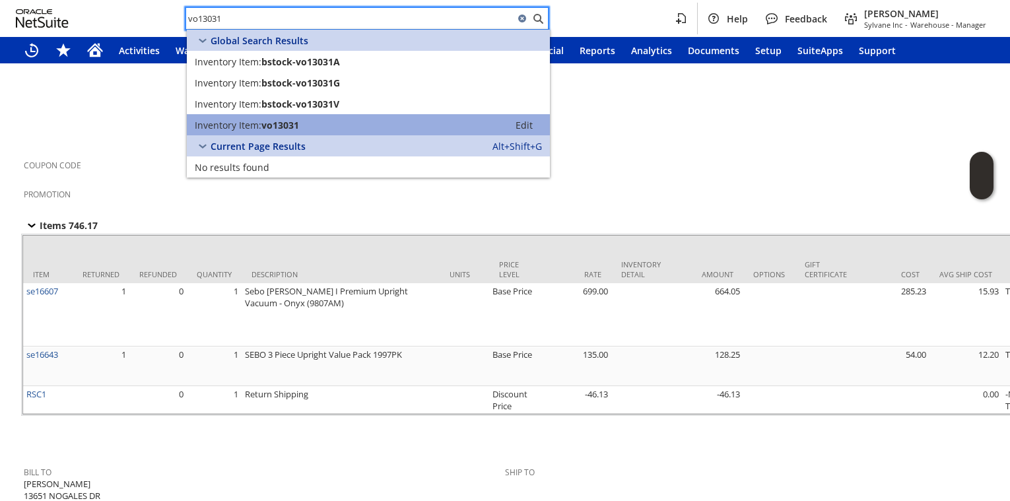
click at [331, 118] on link "Inventory Item: vo13031 Edit" at bounding box center [368, 124] width 363 height 21
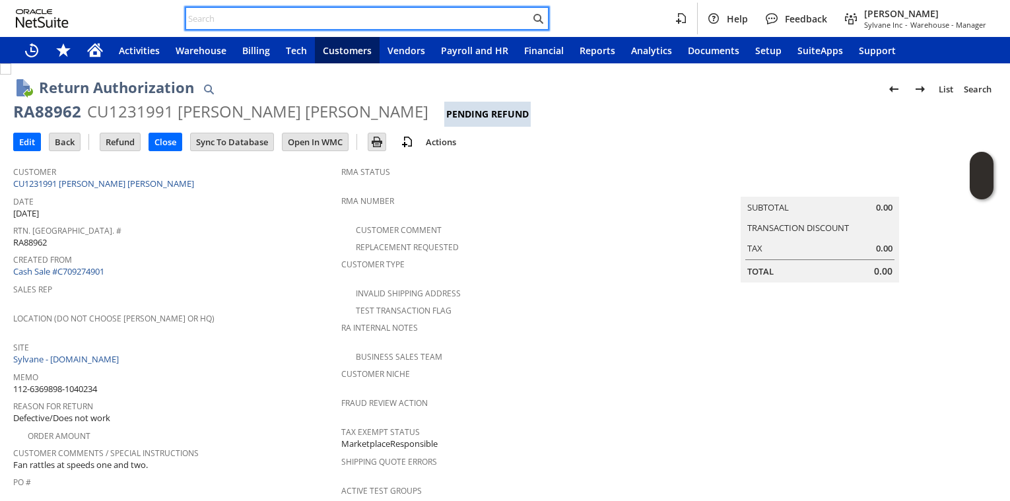
click at [240, 17] on input "text" at bounding box center [358, 19] width 344 height 16
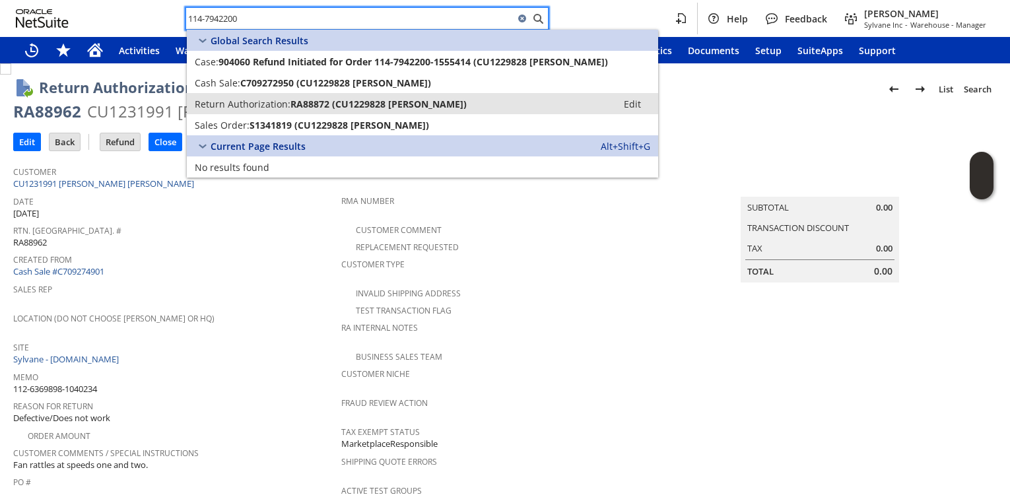
type input "114-7942200"
click at [239, 109] on span "Return Authorization:" at bounding box center [243, 104] width 96 height 13
